Goal: Transaction & Acquisition: Purchase product/service

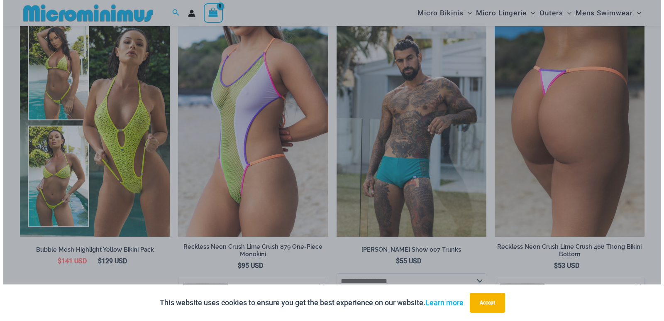
scroll to position [1362, 0]
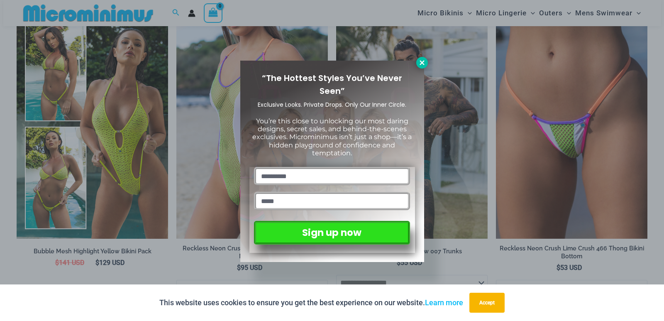
click at [418, 61] on icon at bounding box center [421, 62] width 7 height 7
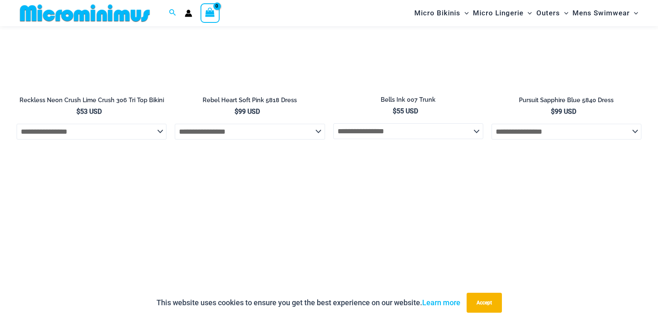
scroll to position [1803, 0]
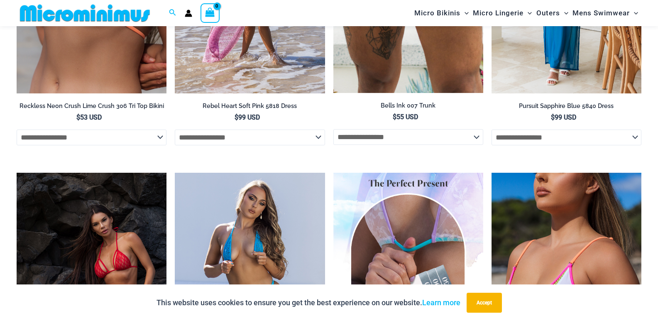
click at [118, 214] on img at bounding box center [92, 285] width 150 height 225
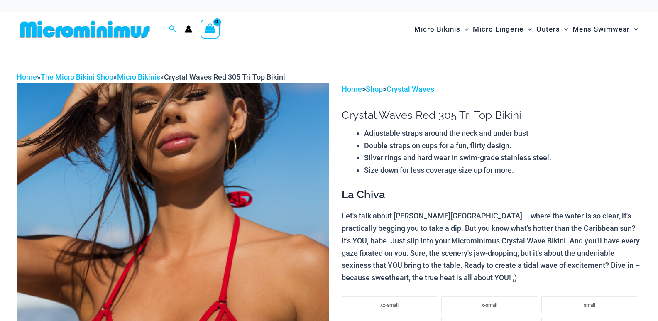
scroll to position [154, 0]
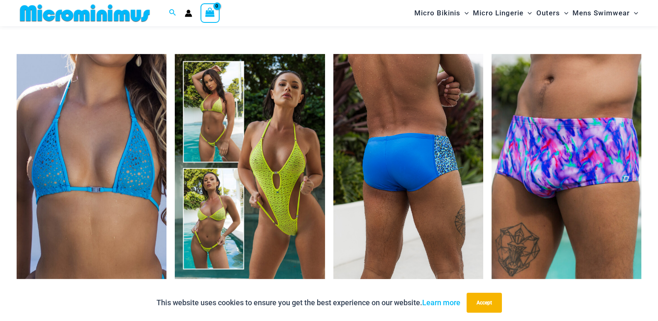
scroll to position [2981, 0]
